Goal: Find specific page/section: Find specific page/section

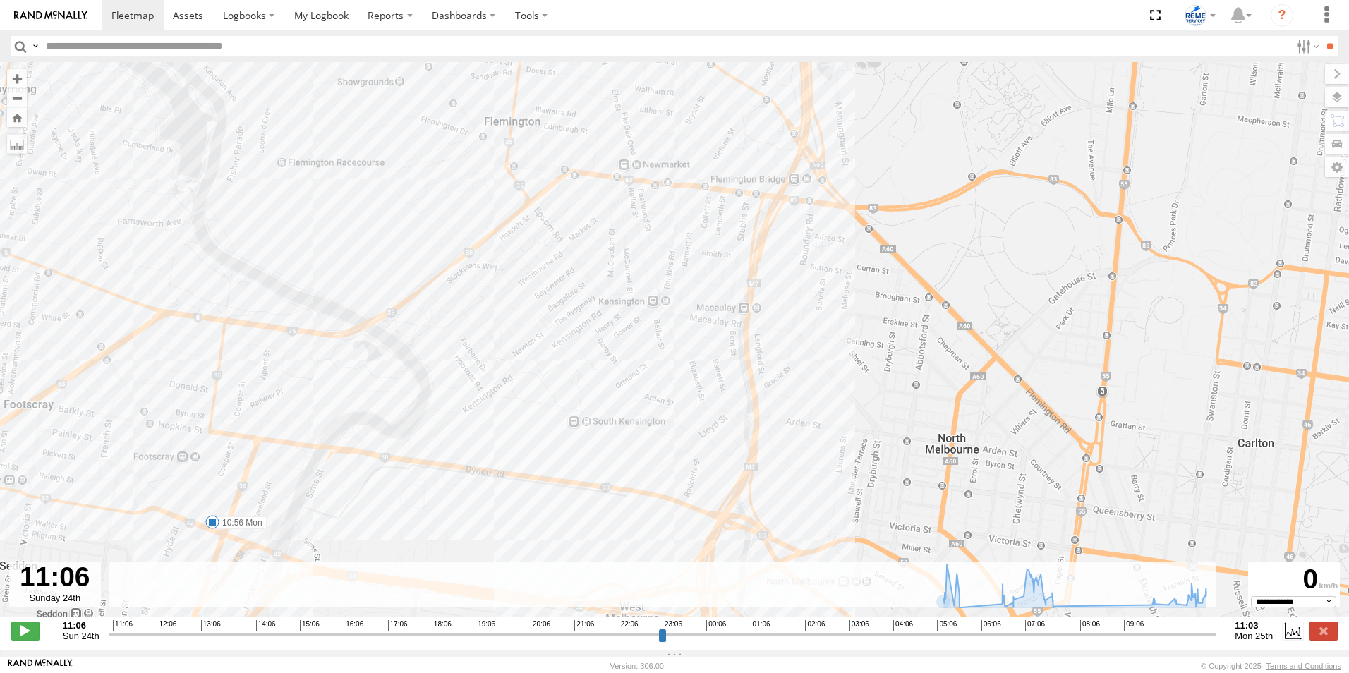
select select "**********"
click at [128, 13] on span at bounding box center [133, 14] width 42 height 13
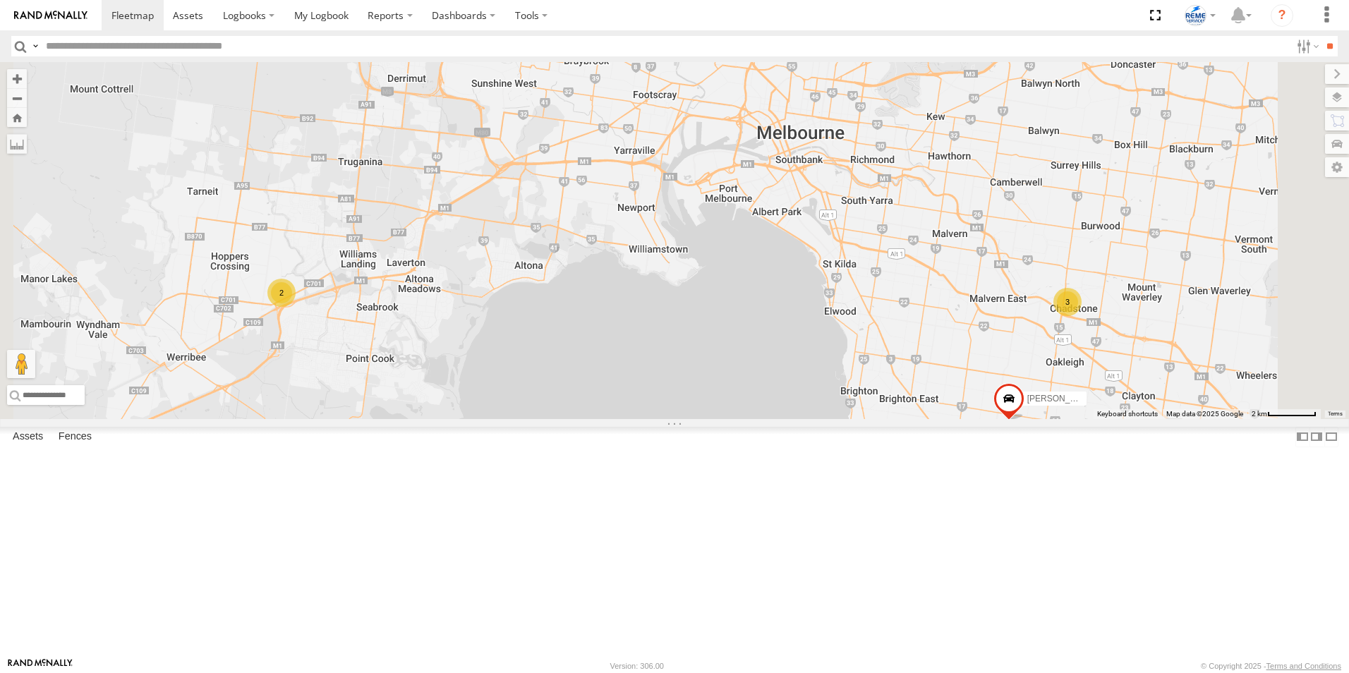
click at [0, 0] on label "Close" at bounding box center [0, 0] width 0 height 0
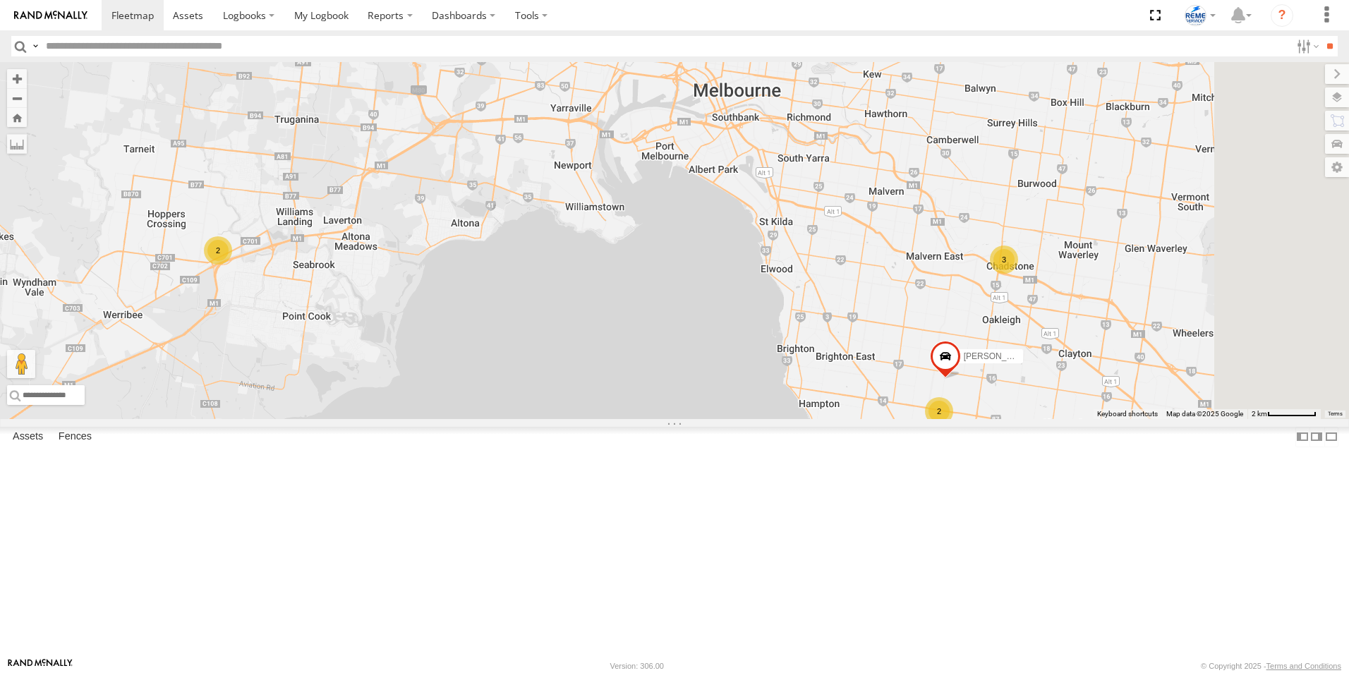
drag, startPoint x: 1273, startPoint y: 505, endPoint x: 1207, endPoint y: 461, distance: 79.9
click at [1207, 419] on div "Dave 1WT3ES - 353635119770242 3 2 2 John S 1XN8GU - 353635119765598" at bounding box center [674, 240] width 1349 height 357
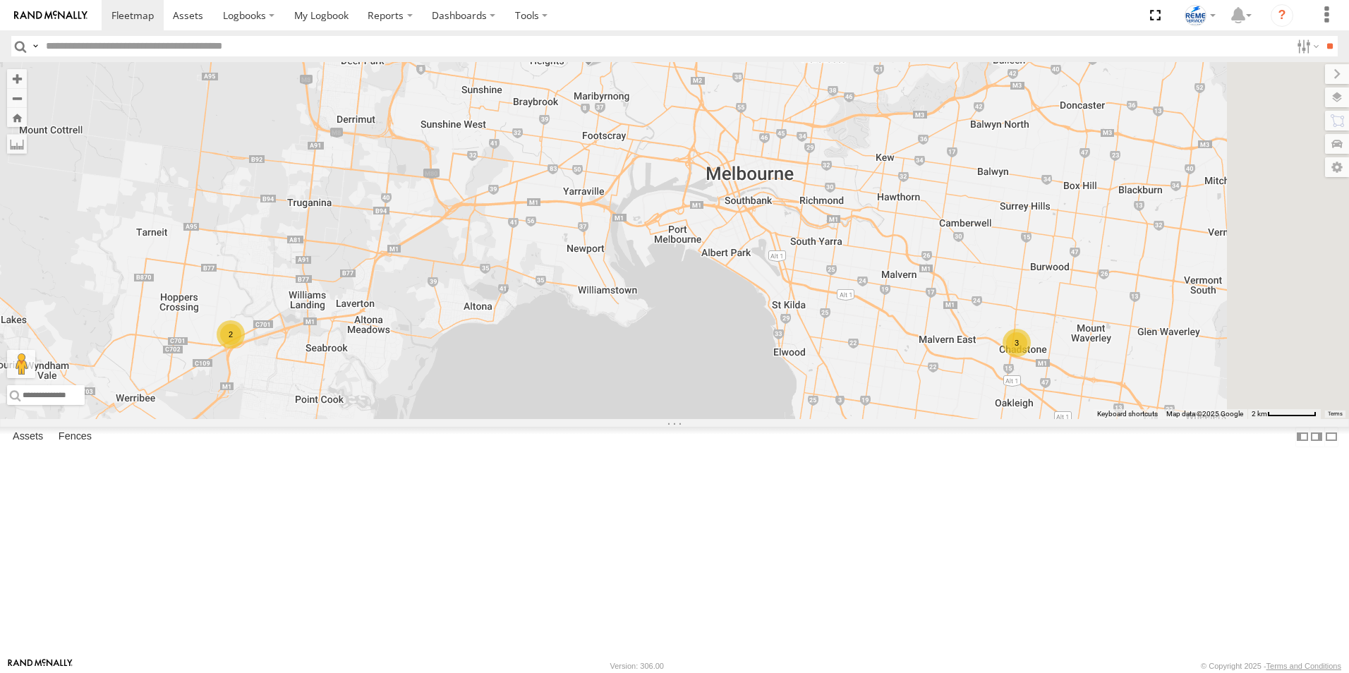
drag, startPoint x: 820, startPoint y: 217, endPoint x: 829, endPoint y: 275, distance: 58.5
click at [829, 275] on div "Dave 1WT3ES - 353635119770242 3 2 2 John S 1XN8GU - 353635119765598" at bounding box center [674, 240] width 1349 height 357
